Goal: Task Accomplishment & Management: Manage account settings

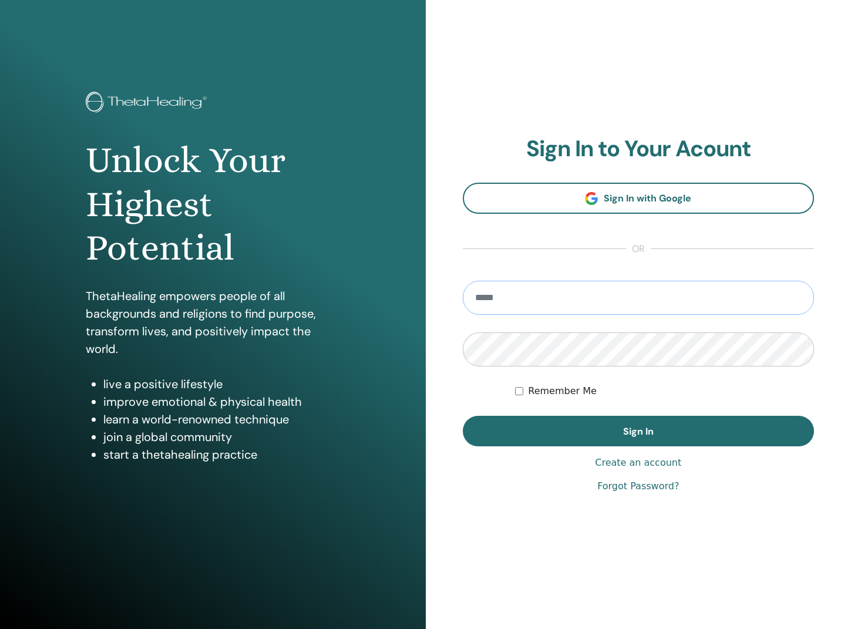
type input "**********"
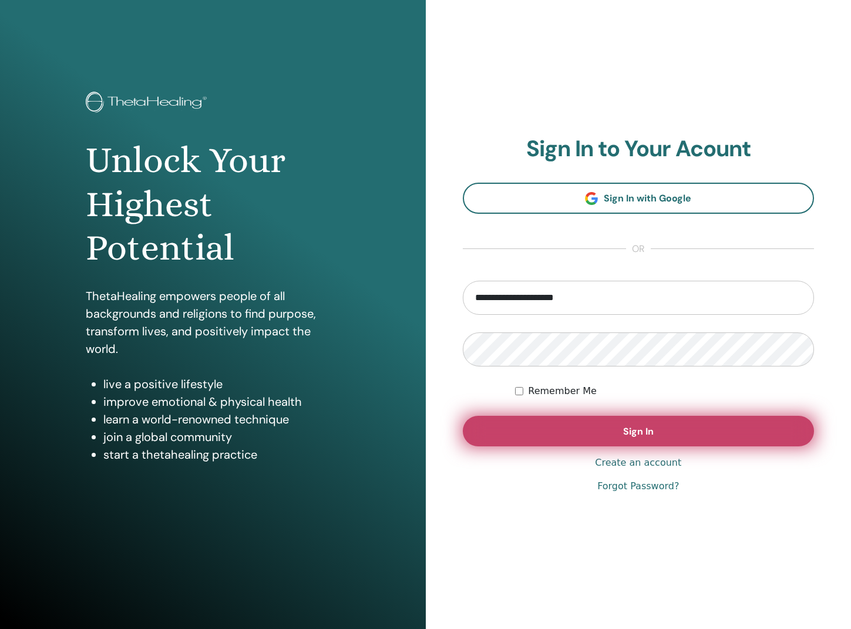
click at [661, 436] on button "Sign In" at bounding box center [639, 431] width 352 height 31
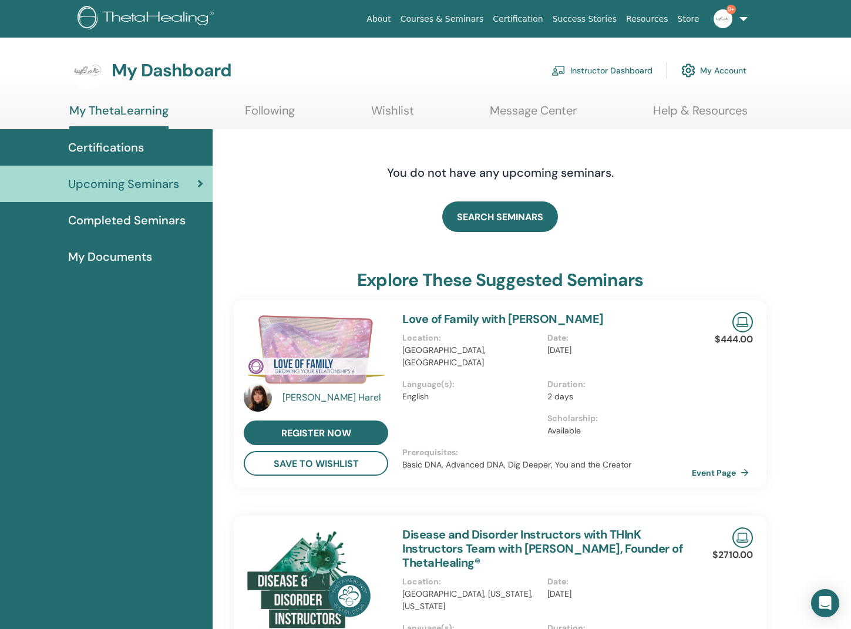
click at [550, 65] on div "My Dashboard Instructor Dashboard My Account" at bounding box center [407, 71] width 677 height 38
click at [552, 71] on img at bounding box center [558, 70] width 14 height 11
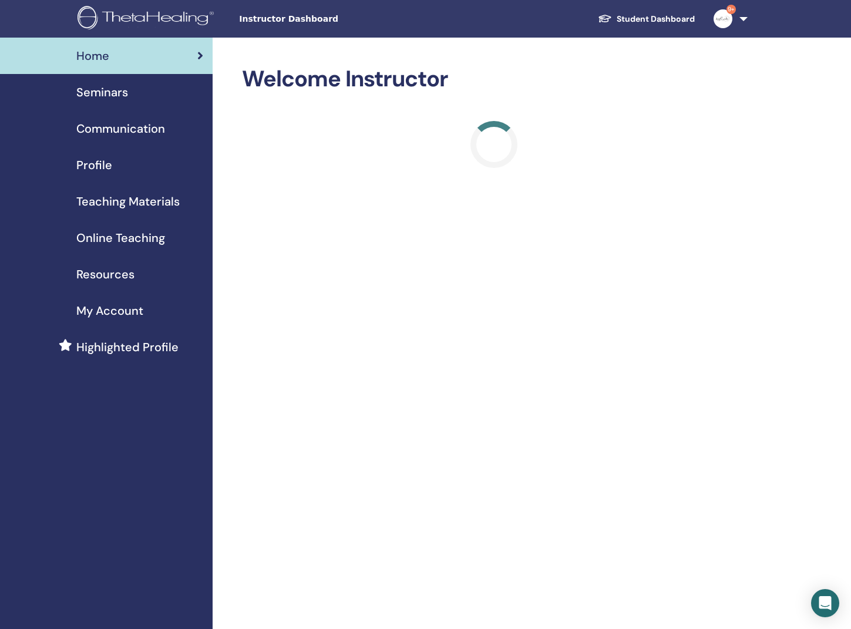
click at [166, 99] on div "Seminars" at bounding box center [106, 92] width 194 height 18
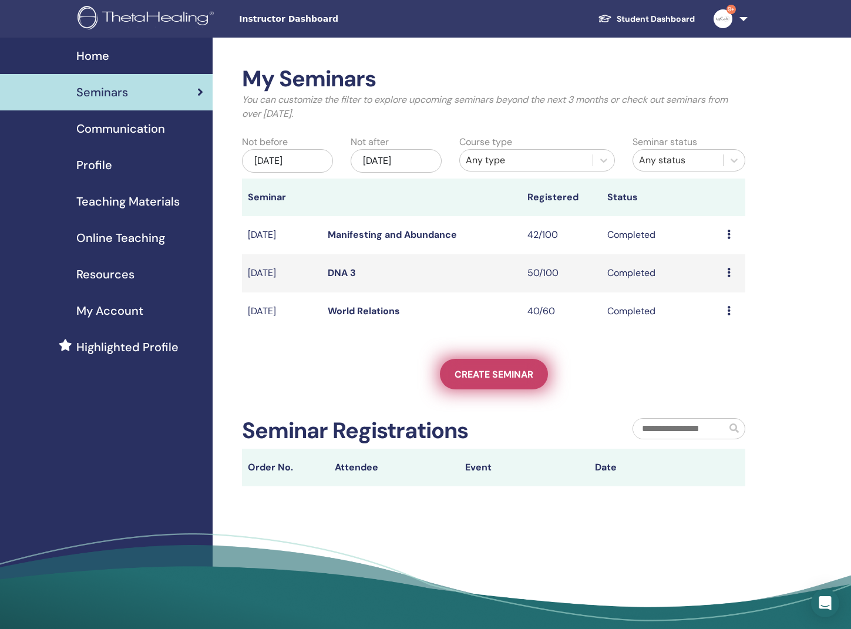
click at [493, 371] on span "Create seminar" at bounding box center [493, 374] width 79 height 12
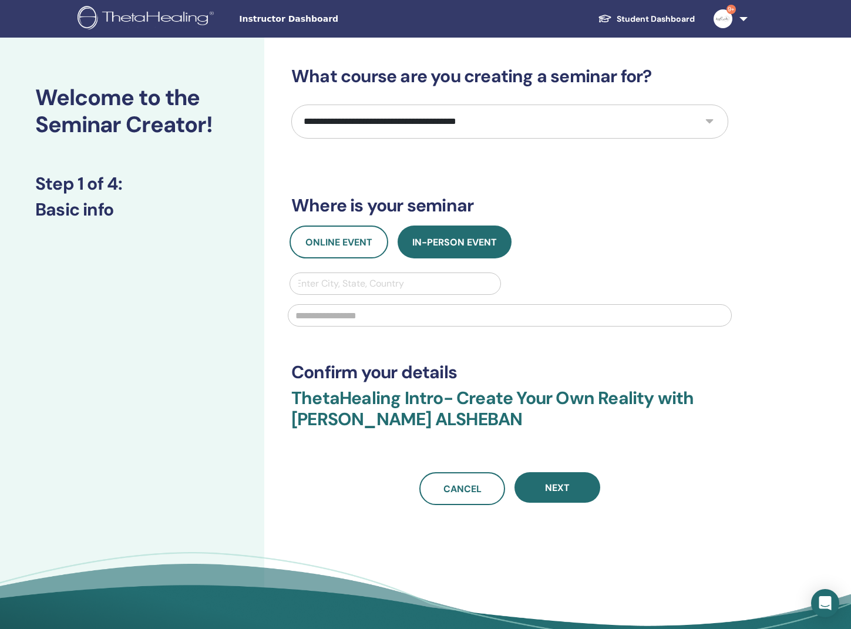
select select "*"
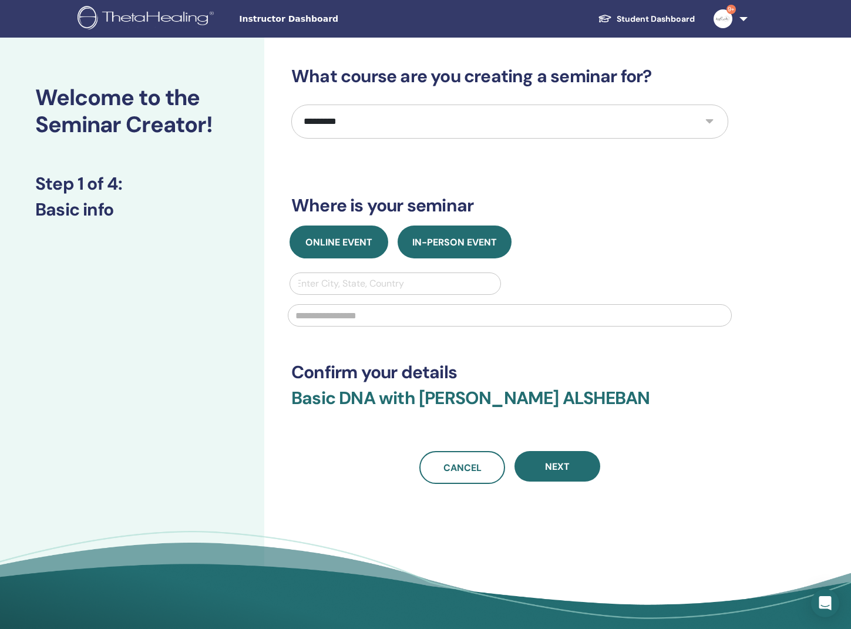
click at [310, 240] on span "Online Event" at bounding box center [338, 242] width 67 height 12
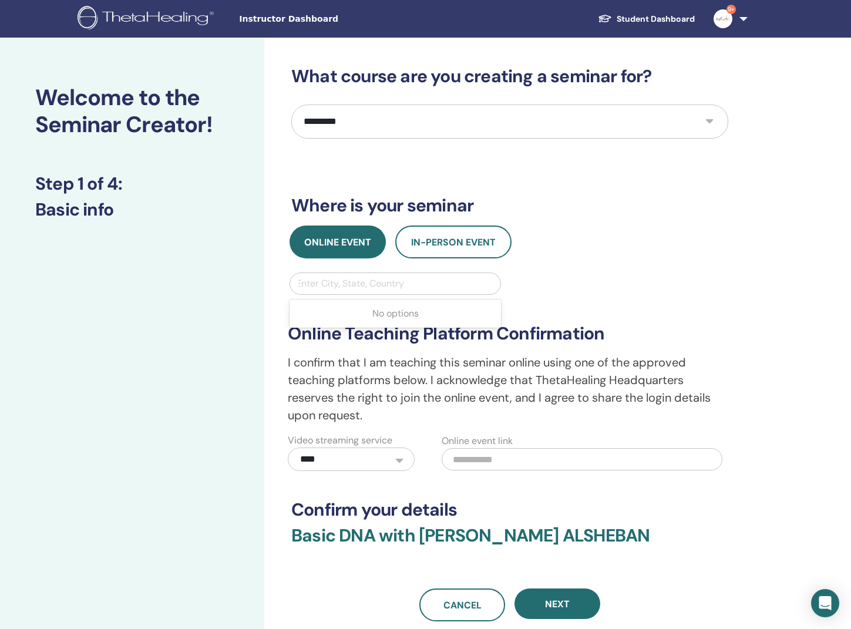
click at [396, 287] on div "Enter City, State, Country" at bounding box center [395, 283] width 198 height 14
click at [389, 287] on div "Enter City, State, Country" at bounding box center [395, 283] width 198 height 14
type input "******"
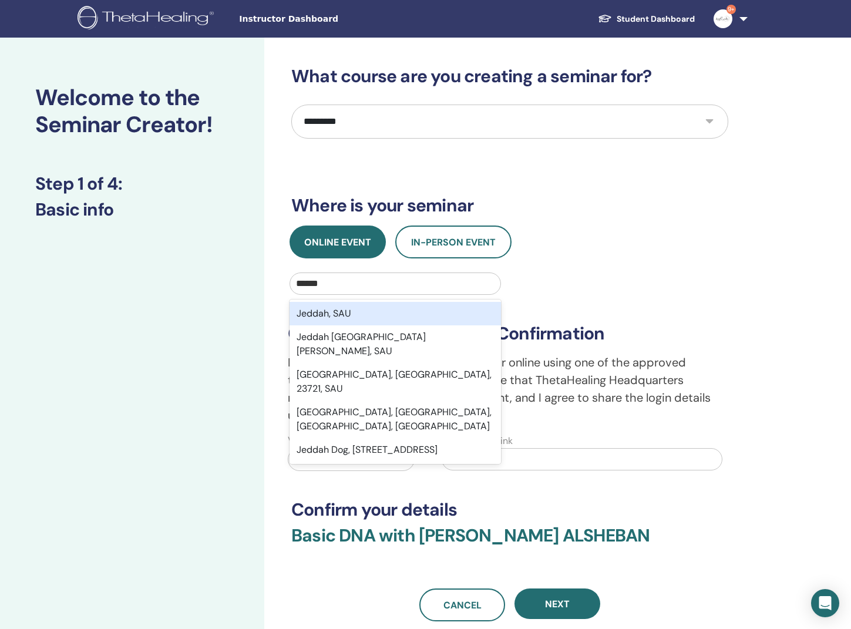
click at [369, 311] on div "Jeddah, SAU" at bounding box center [394, 313] width 211 height 23
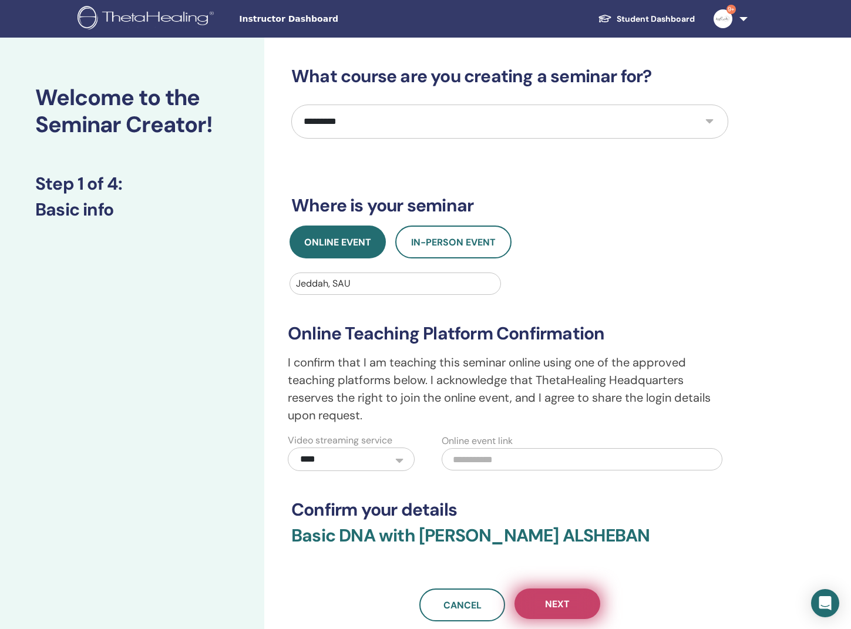
click at [548, 592] on button "Next" at bounding box center [557, 603] width 86 height 31
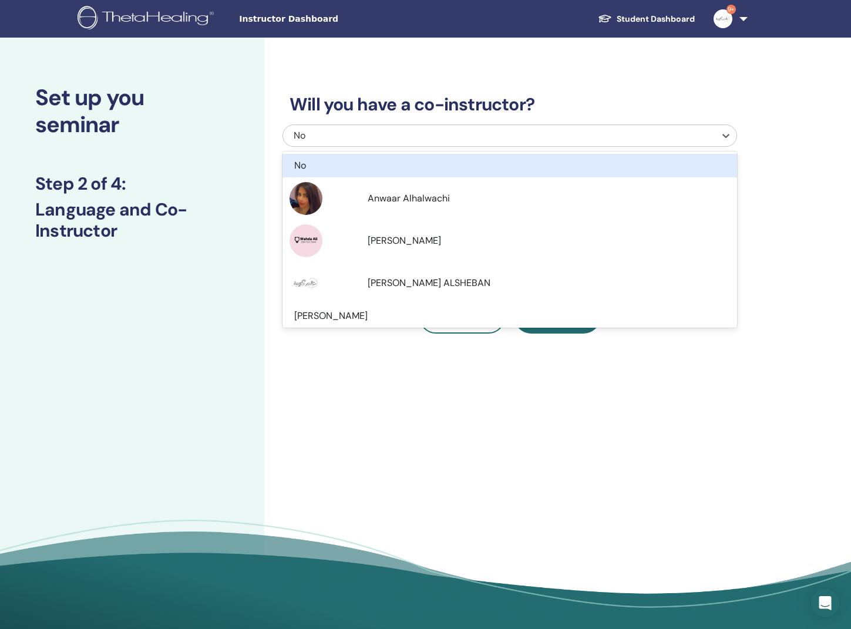
click at [329, 127] on div "No" at bounding box center [499, 135] width 432 height 21
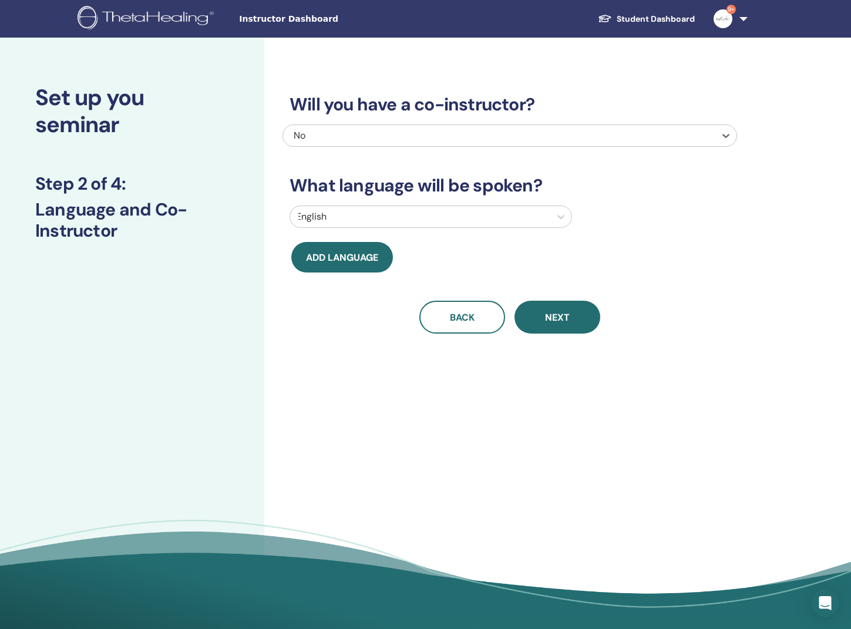
click at [349, 131] on div "No" at bounding box center [467, 136] width 346 height 14
click at [370, 216] on div at bounding box center [420, 216] width 248 height 16
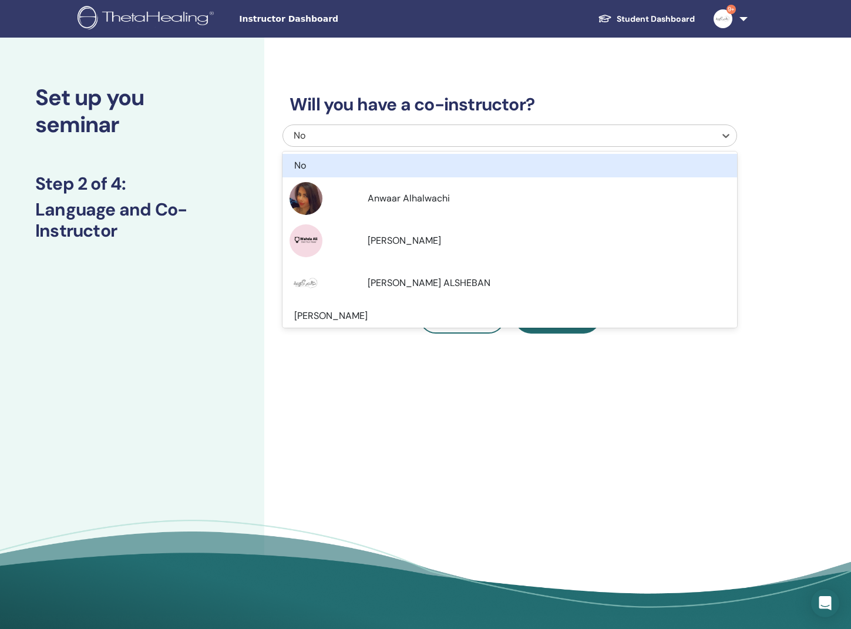
drag, startPoint x: 332, startPoint y: 133, endPoint x: 346, endPoint y: 159, distance: 29.7
click at [332, 134] on div "No" at bounding box center [467, 136] width 346 height 14
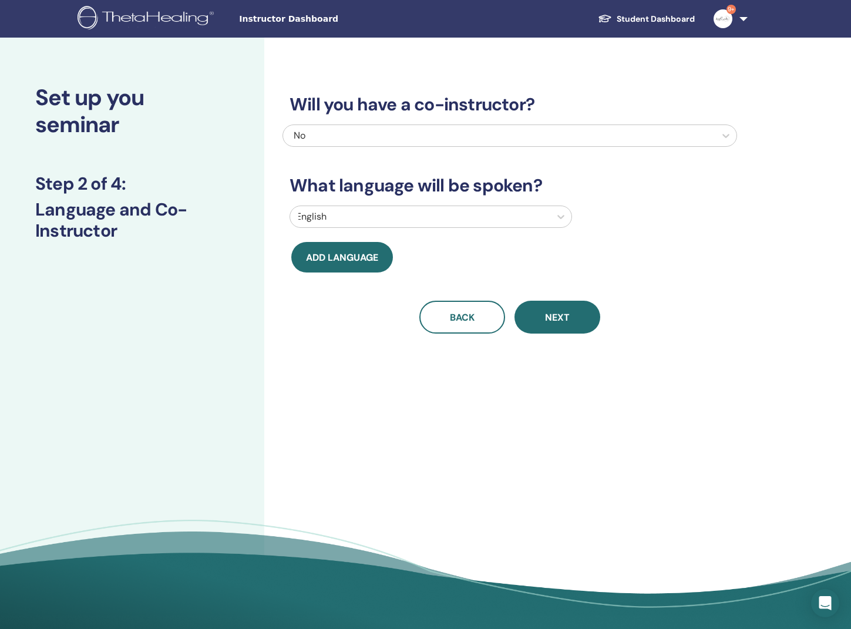
click at [535, 406] on div "Will you have a co-instructor? No What language will be spoken? English Add lan…" at bounding box center [547, 337] width 567 height 599
click at [523, 305] on button "Next" at bounding box center [557, 317] width 86 height 33
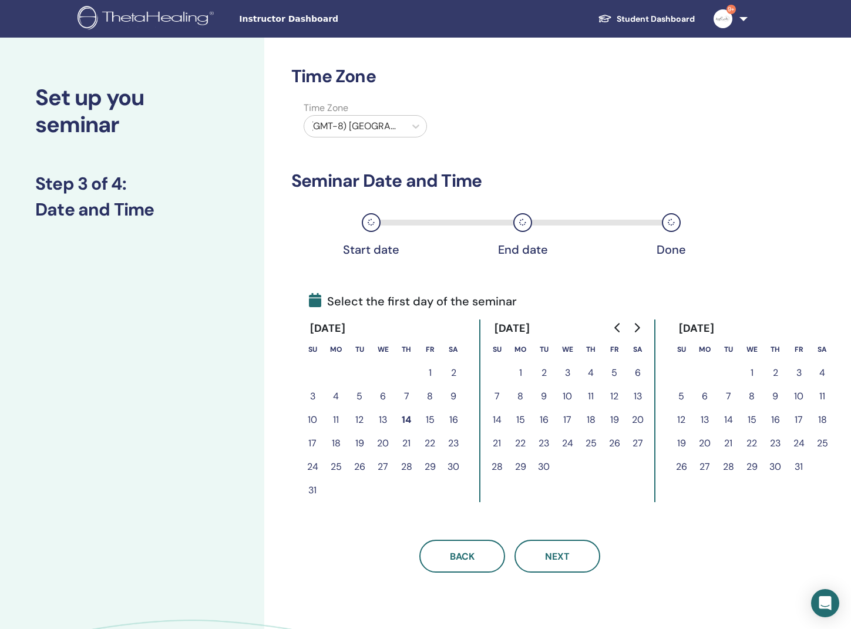
click at [392, 129] on div "(GMT-8) US/Alaska" at bounding box center [354, 126] width 89 height 14
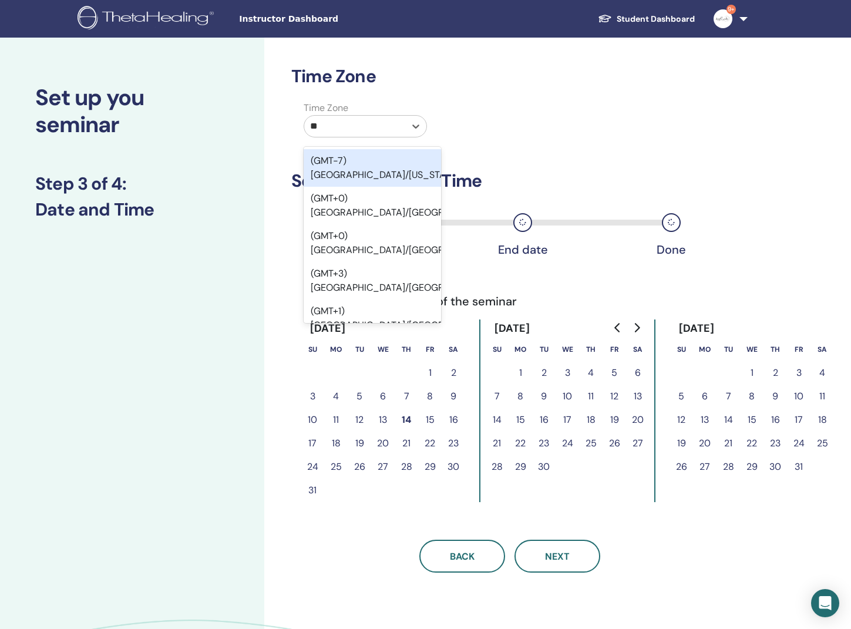
type input "***"
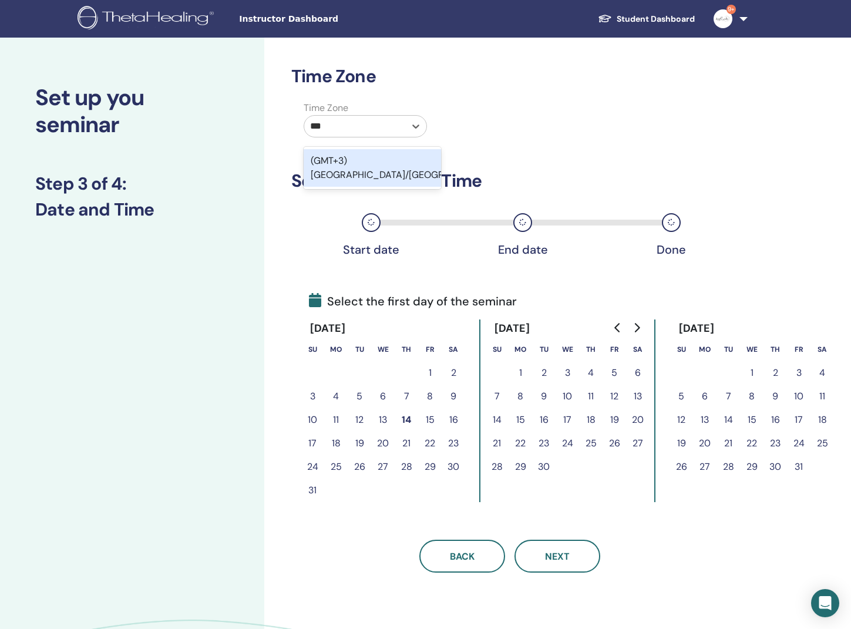
click at [395, 159] on div "(GMT+3) Asia/Riyadh" at bounding box center [371, 168] width 137 height 38
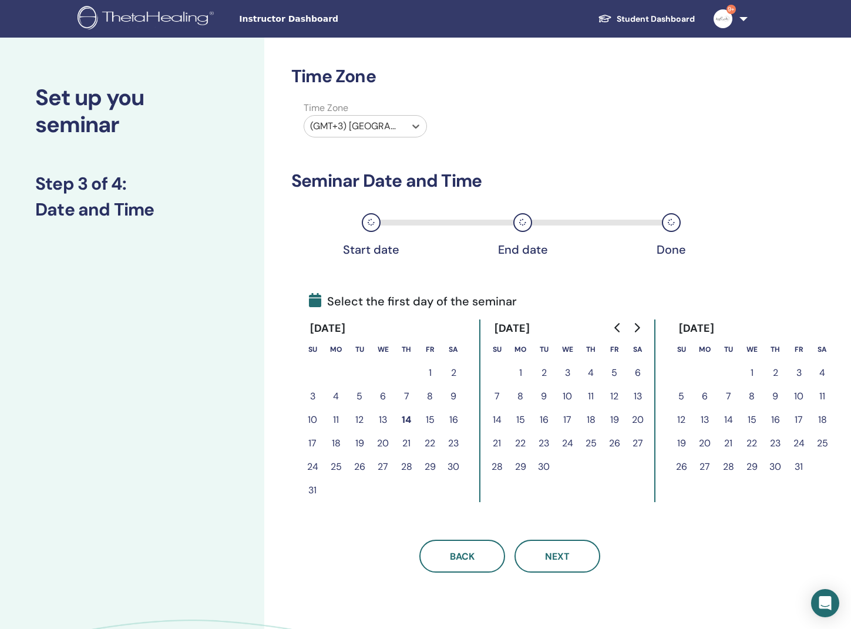
click at [424, 420] on button "15" at bounding box center [429, 419] width 23 height 23
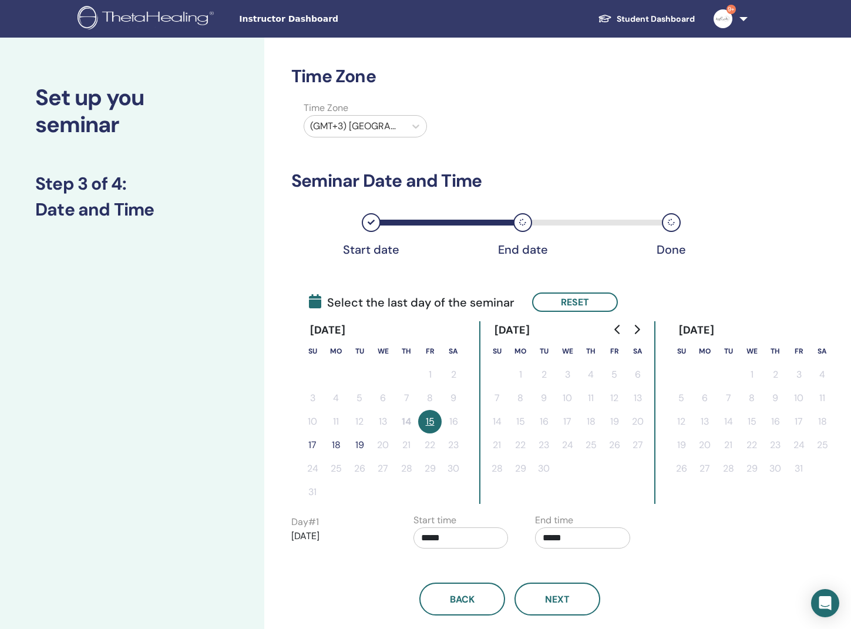
drag, startPoint x: 354, startPoint y: 447, endPoint x: 359, endPoint y: 451, distance: 6.3
click at [354, 447] on button "19" at bounding box center [359, 444] width 23 height 23
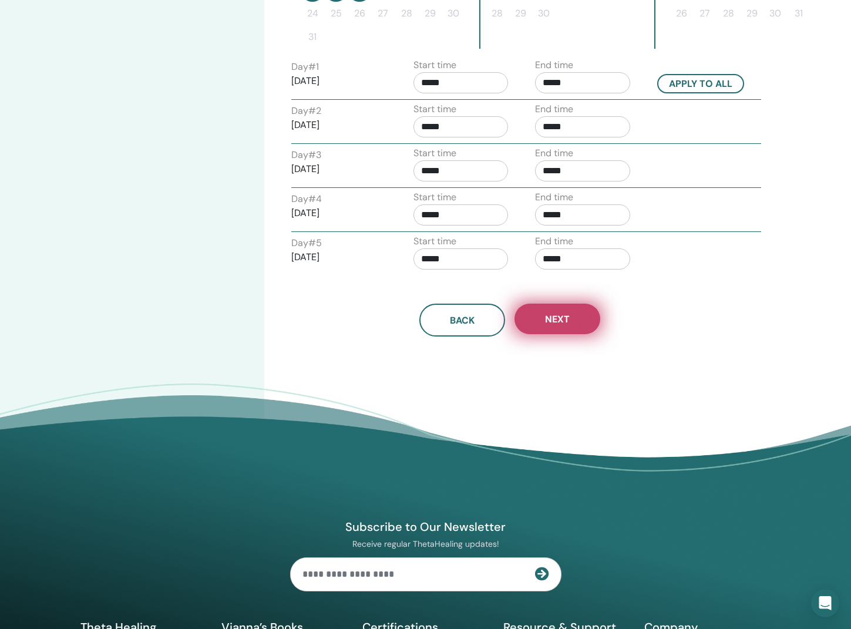
click at [562, 329] on button "Next" at bounding box center [557, 318] width 86 height 31
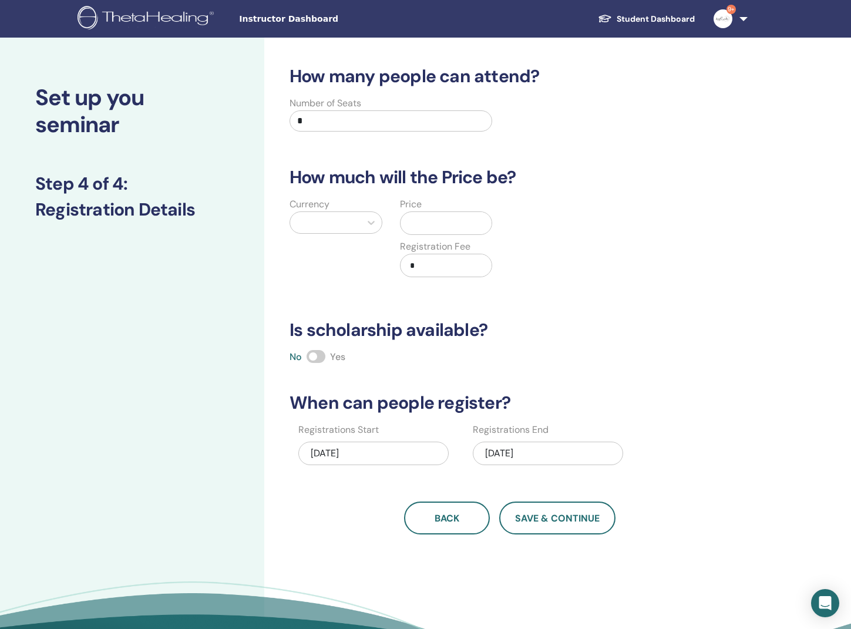
click at [437, 119] on input "*" at bounding box center [390, 120] width 203 height 21
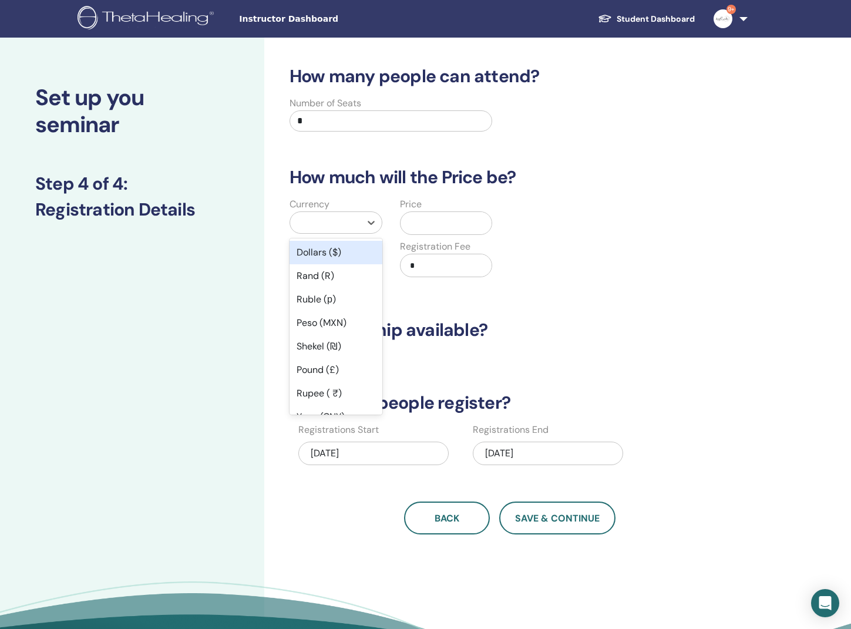
click at [332, 224] on div at bounding box center [325, 222] width 59 height 16
type input "***"
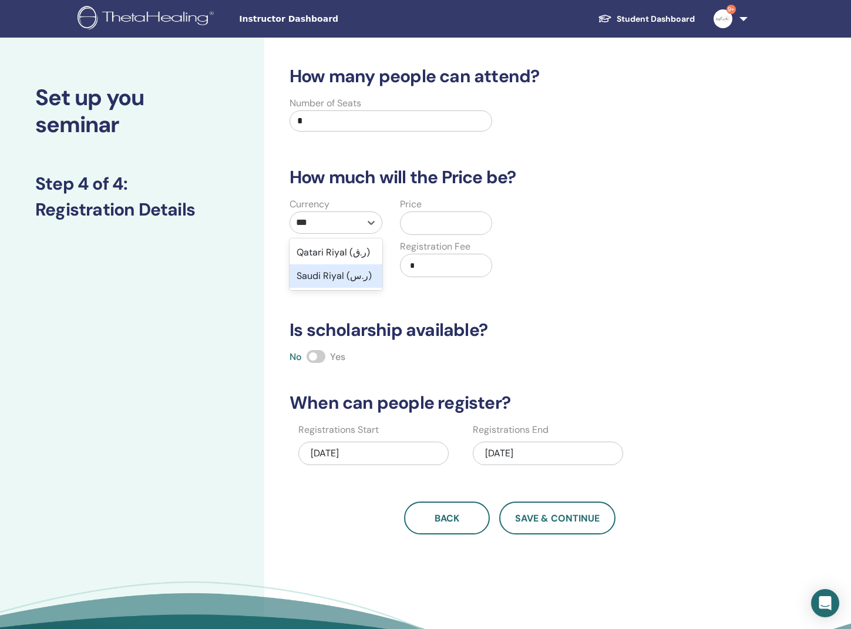
click at [332, 279] on div "Saudi Riyal (ر.س)" at bounding box center [335, 275] width 93 height 23
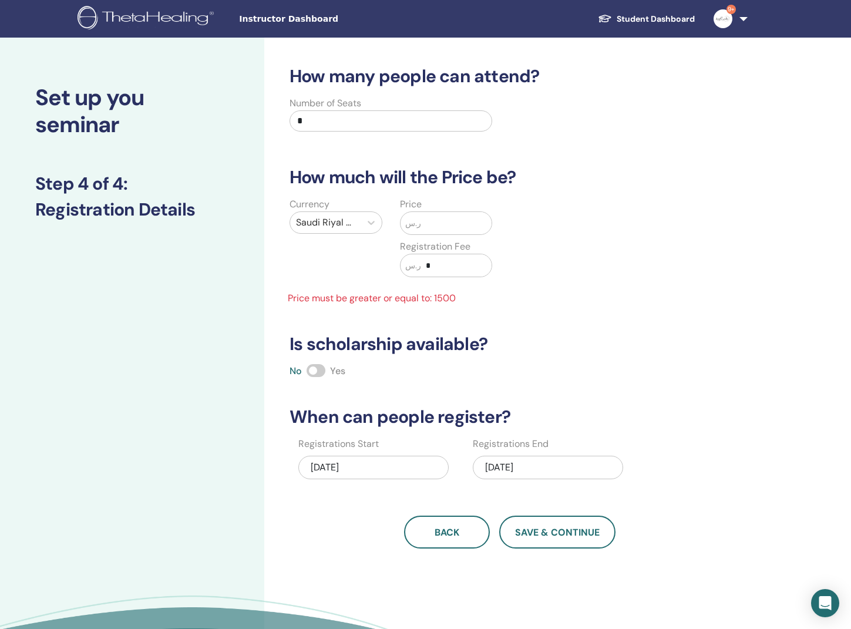
click at [467, 222] on input "text" at bounding box center [456, 223] width 70 height 22
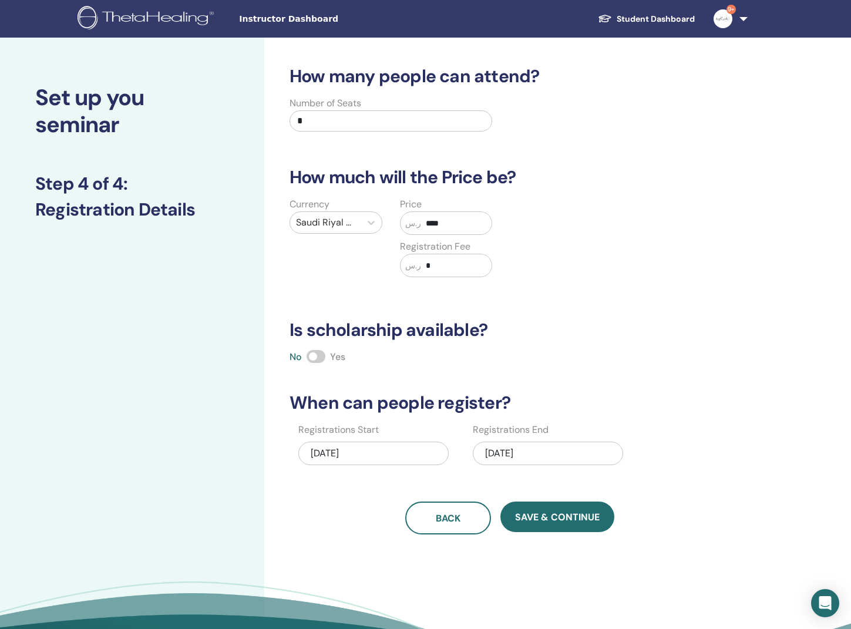
type input "****"
click at [564, 492] on div "How many people can attend? Number of Seats * How much will the Price be? Curre…" at bounding box center [509, 300] width 454 height 468
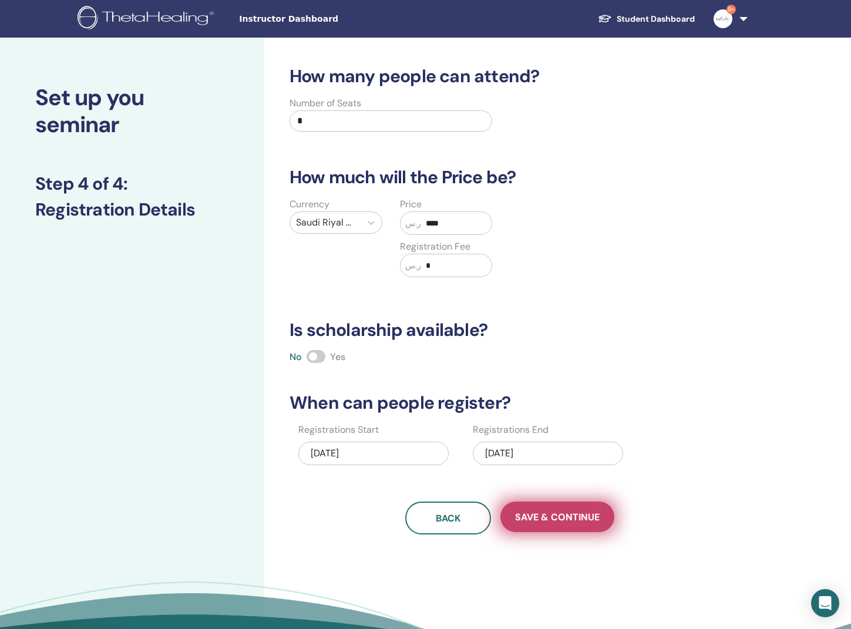
click at [579, 521] on span "Save & Continue" at bounding box center [557, 517] width 85 height 12
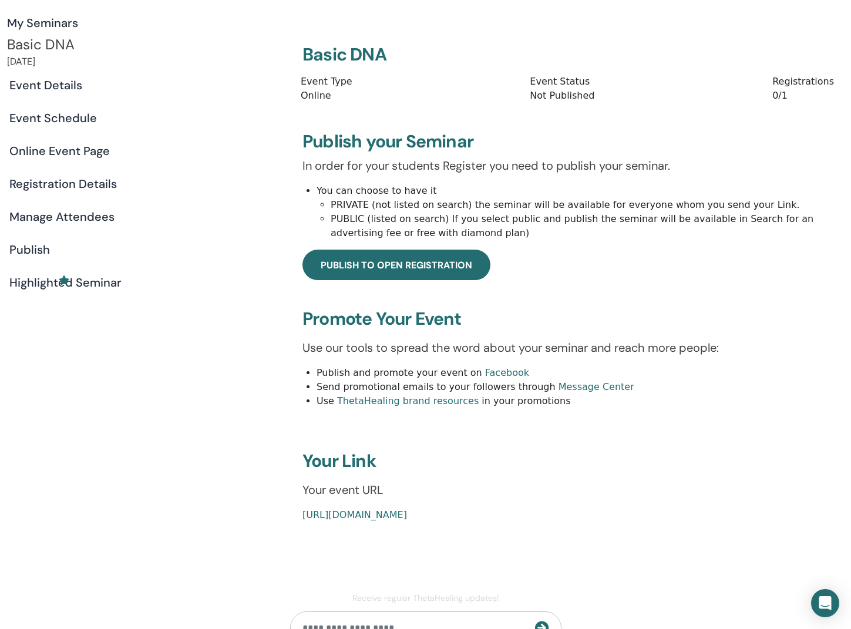
scroll to position [43, 0]
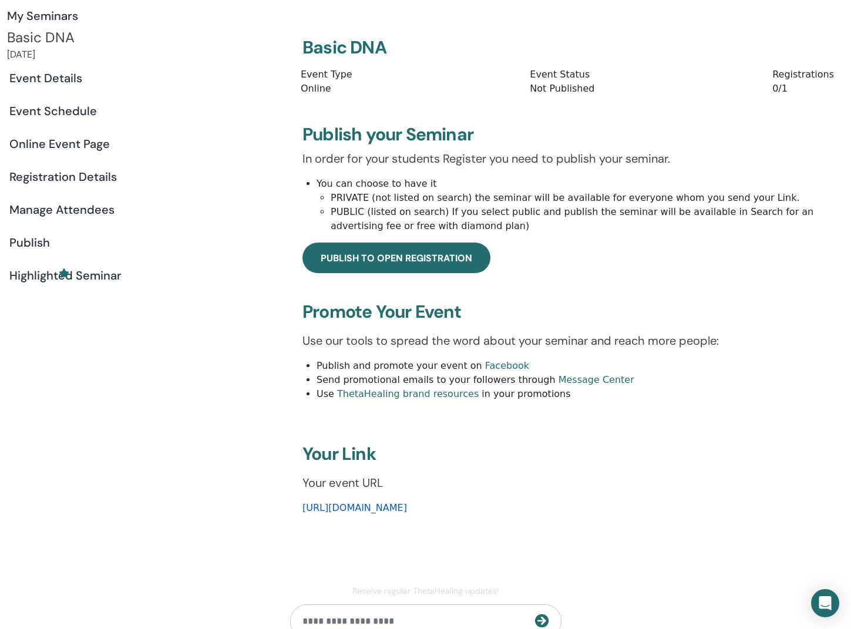
click at [407, 513] on link "[URL][DOMAIN_NAME]" at bounding box center [354, 507] width 104 height 11
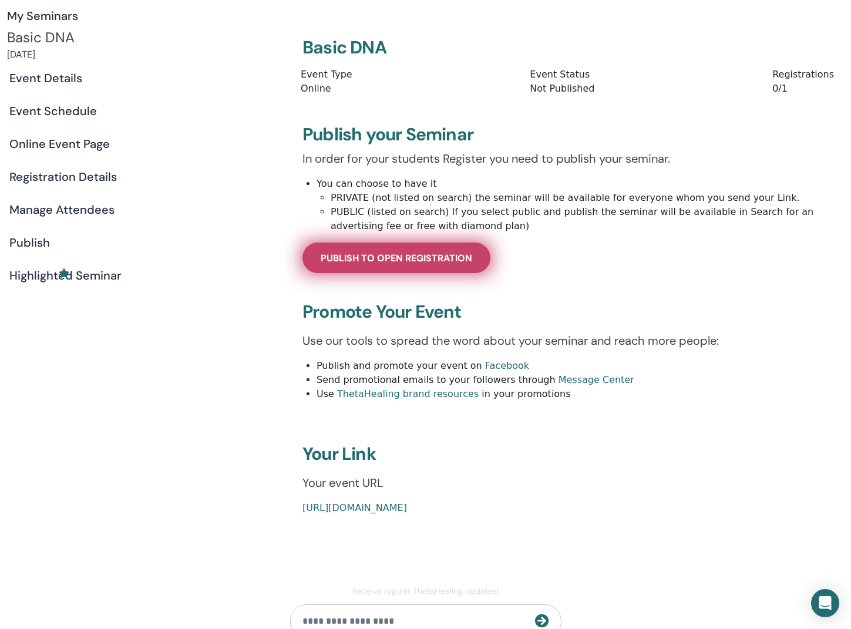
click at [399, 264] on span "Publish to open registration" at bounding box center [396, 258] width 151 height 12
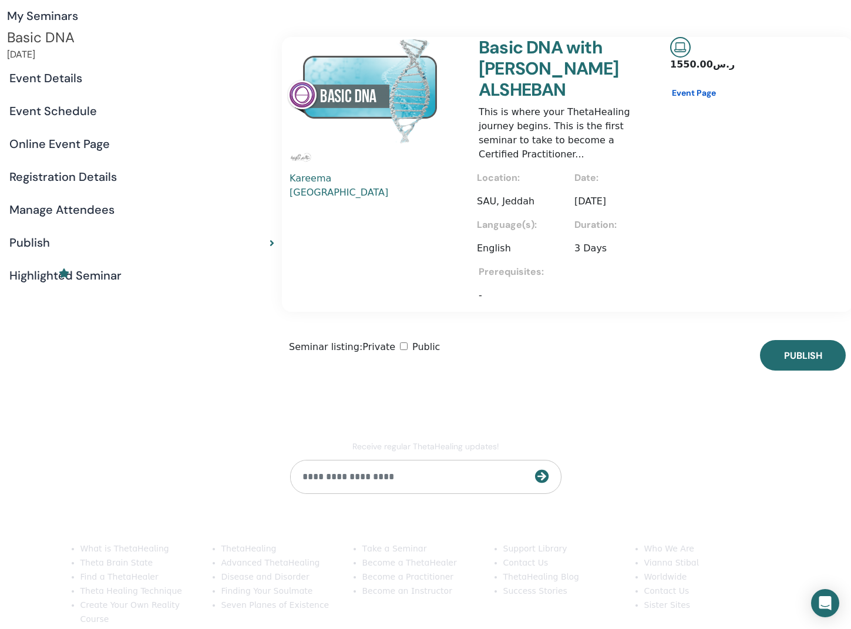
click at [672, 104] on link "Event Page" at bounding box center [703, 92] width 62 height 23
click at [760, 340] on button "Publish" at bounding box center [803, 355] width 86 height 31
click at [672, 104] on link "Event Page" at bounding box center [703, 92] width 62 height 23
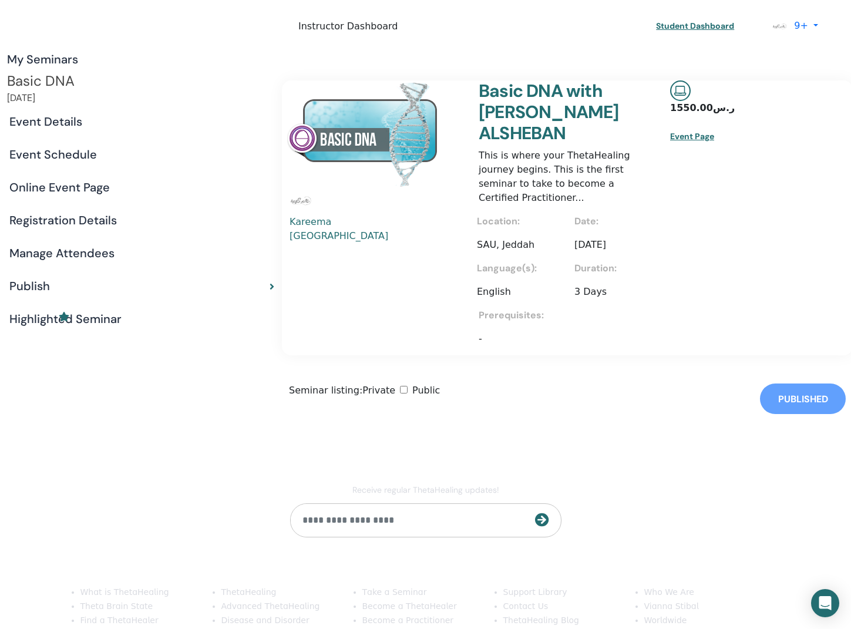
click at [120, 91] on div "Basic DNA" at bounding box center [141, 81] width 269 height 20
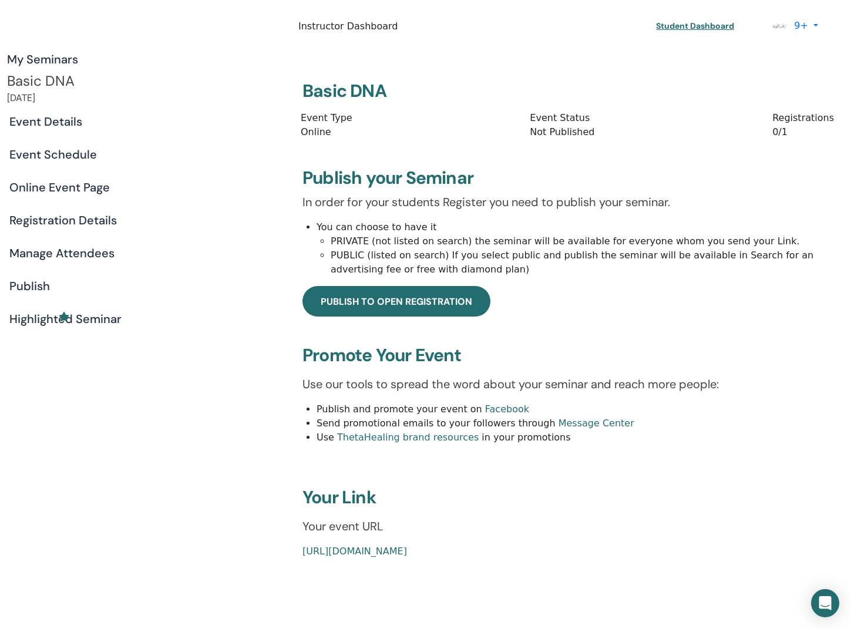
click at [98, 63] on h4 "My Seminars" at bounding box center [141, 59] width 269 height 14
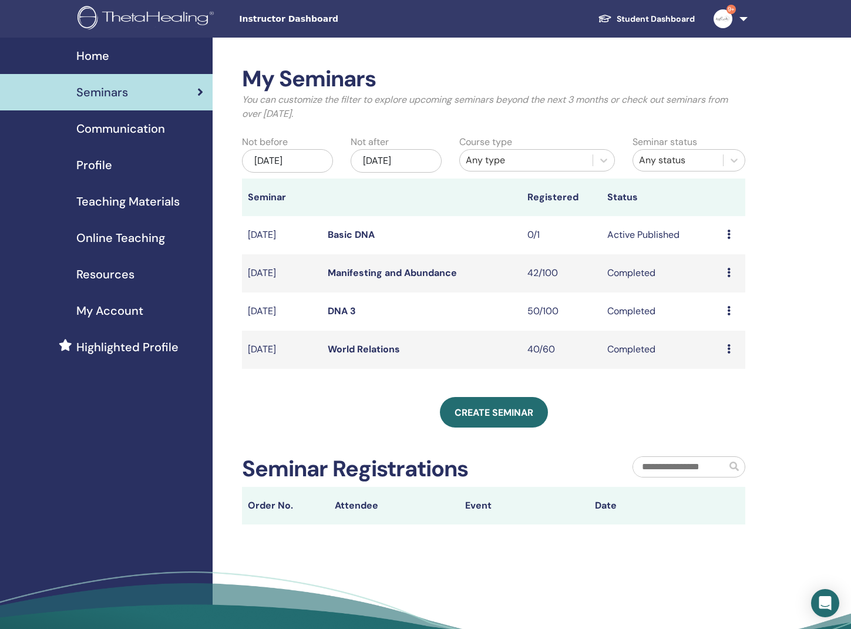
click at [730, 232] on icon at bounding box center [729, 234] width 4 height 9
click at [728, 295] on p "Cancel" at bounding box center [725, 295] width 45 height 14
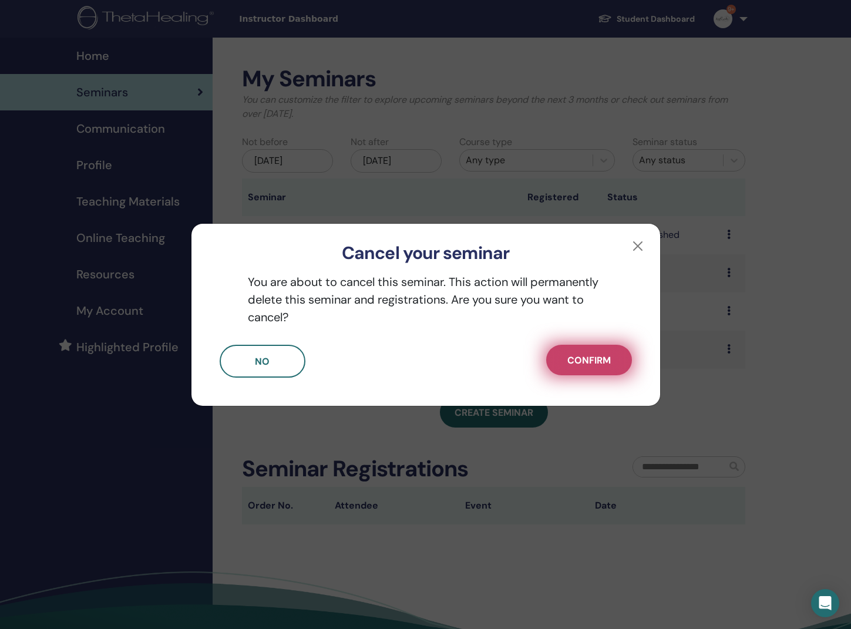
click at [587, 356] on span "Confirm" at bounding box center [588, 360] width 43 height 12
